Goal: Task Accomplishment & Management: Manage account settings

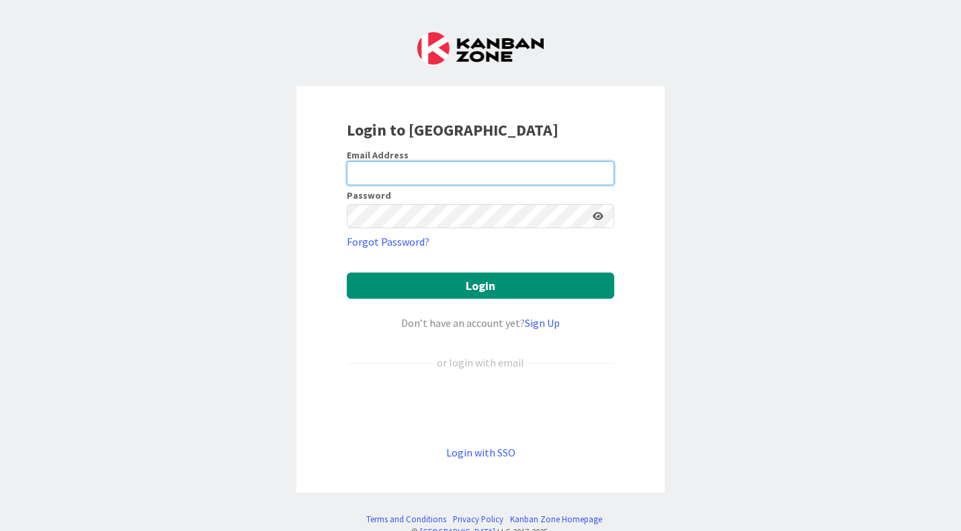
click at [477, 172] on input "email" at bounding box center [480, 173] width 267 height 24
type input "[PERSON_NAME][EMAIL_ADDRESS][PERSON_NAME][DOMAIN_NAME]"
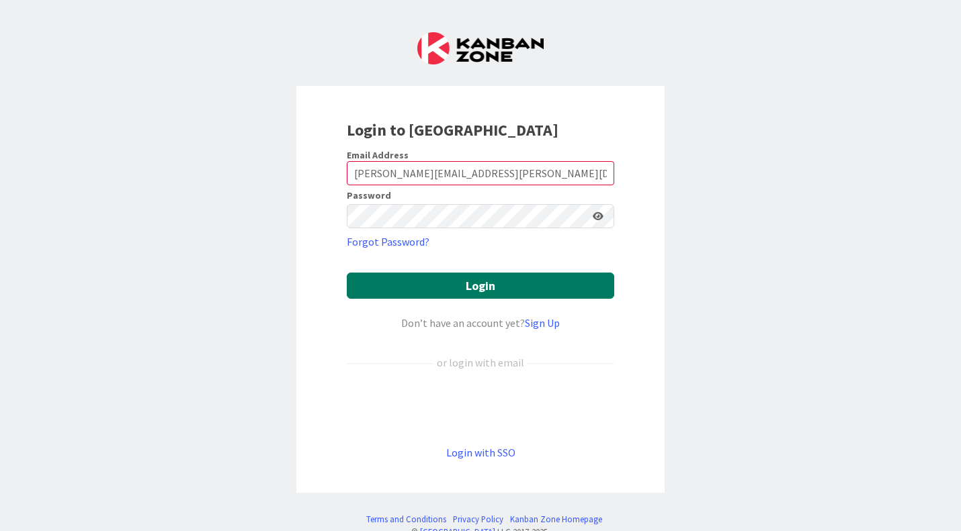
click at [490, 279] on button "Login" at bounding box center [480, 286] width 267 height 26
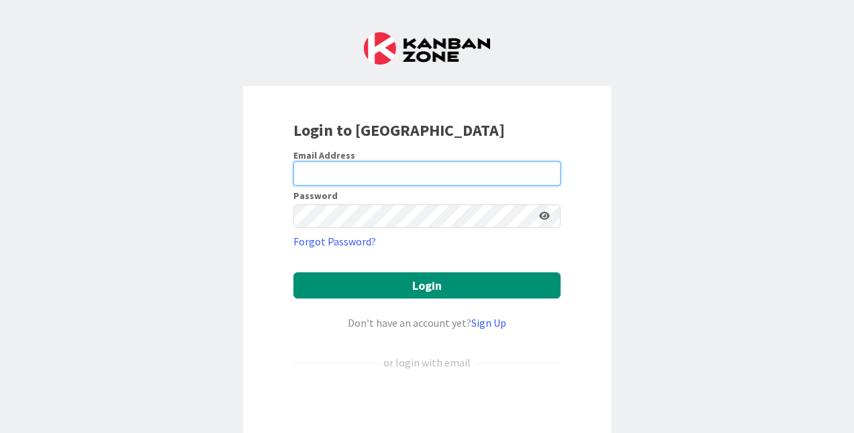
click at [371, 168] on input "email" at bounding box center [427, 173] width 267 height 24
paste input "[PERSON_NAME][EMAIL_ADDRESS][PERSON_NAME][DOMAIN_NAME]"
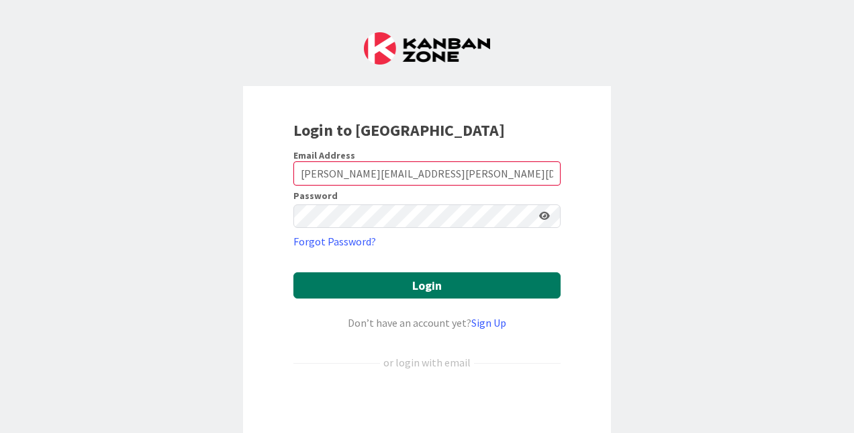
click at [433, 286] on button "Login" at bounding box center [427, 285] width 267 height 26
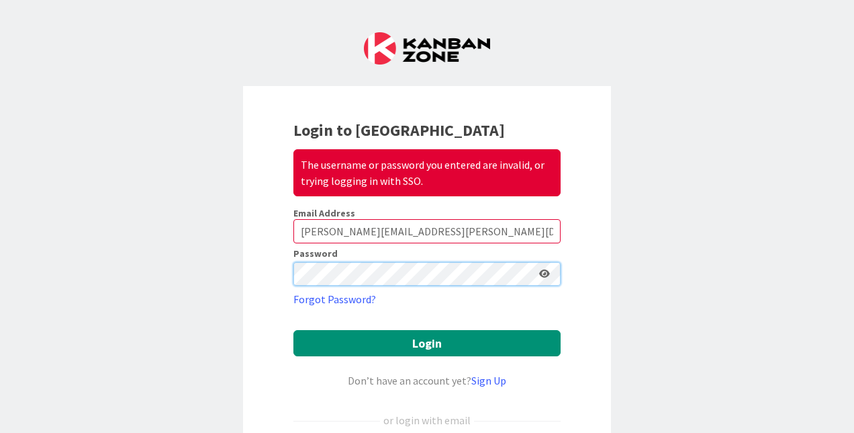
click at [265, 264] on div "Login to Kanban Zone The username or password you entered are invalid, or tryin…" at bounding box center [427, 318] width 368 height 464
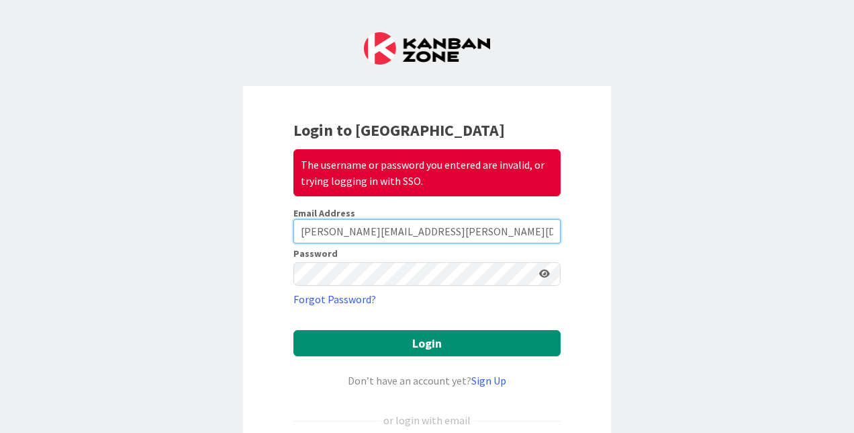
drag, startPoint x: 450, startPoint y: 234, endPoint x: 269, endPoint y: 232, distance: 181.4
click at [269, 232] on div "Login to Kanban Zone The username or password you entered are invalid, or tryin…" at bounding box center [427, 318] width 368 height 464
paste input "erreira_fe"
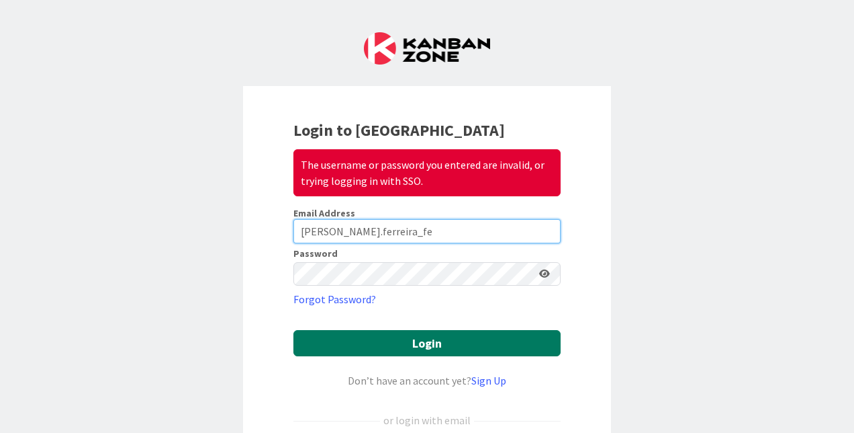
type input "[PERSON_NAME].ferreira_fe"
click at [416, 341] on button "Login" at bounding box center [427, 343] width 267 height 26
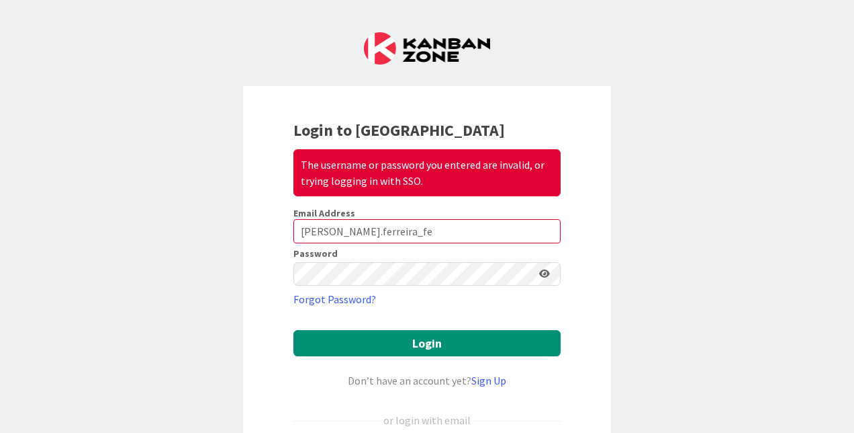
click at [249, 146] on div "Login to Kanban Zone The username or password you entered are invalid, or tryin…" at bounding box center [427, 318] width 368 height 464
